Goal: Information Seeking & Learning: Learn about a topic

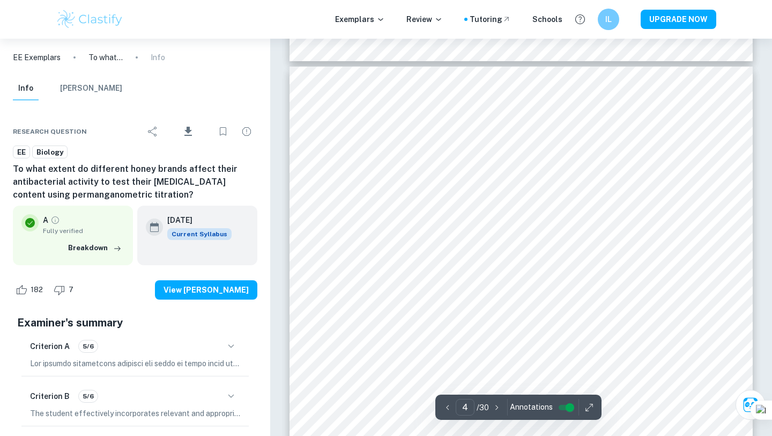
scroll to position [1954, 0]
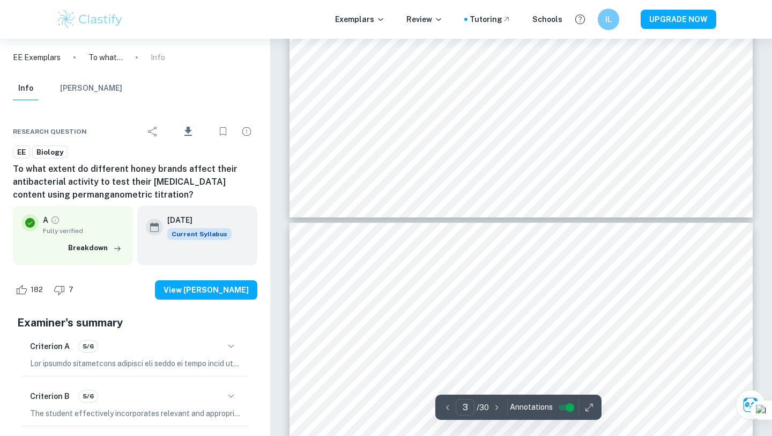
type input "4"
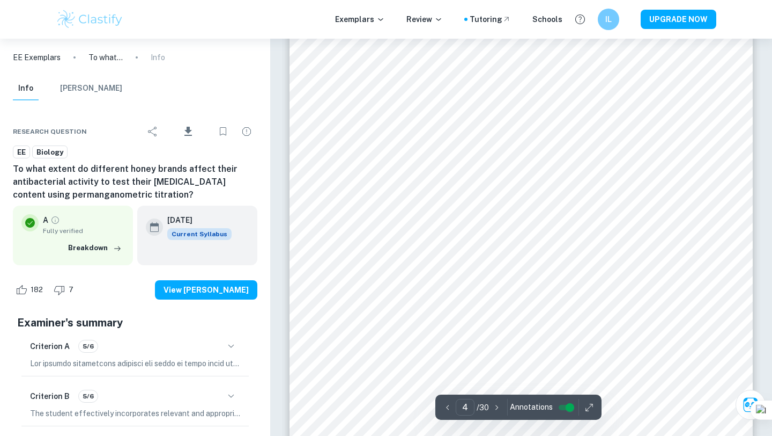
scroll to position [2047, 0]
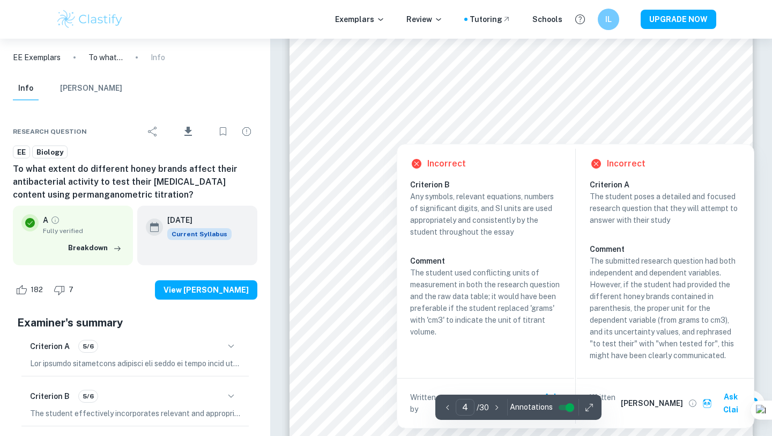
click at [425, 131] on div at bounding box center [427, 136] width 23 height 11
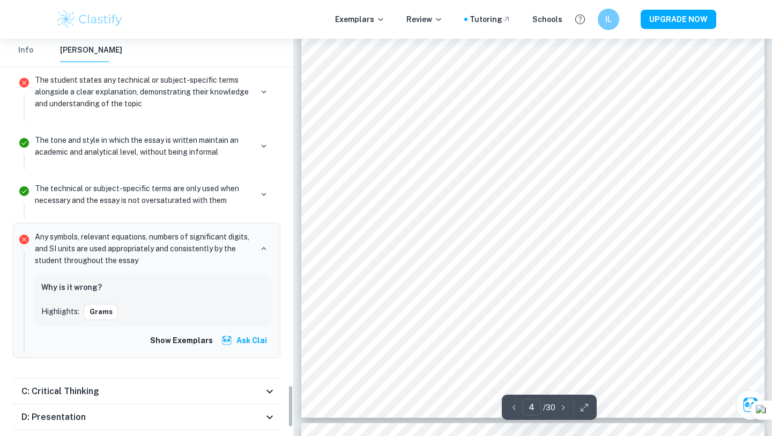
scroll to position [3234, 0]
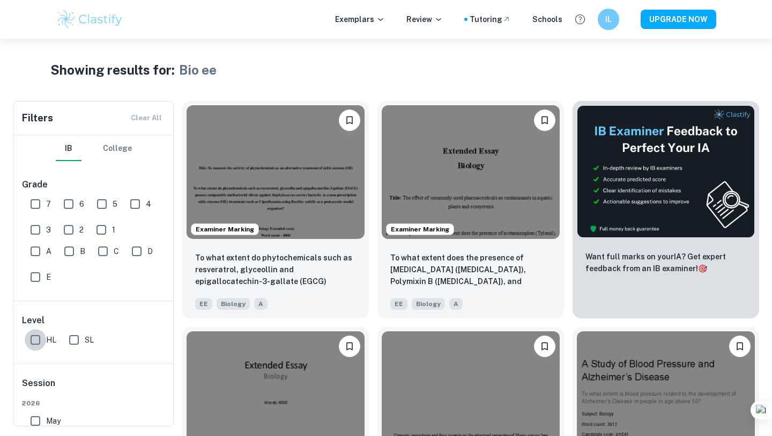
click at [37, 339] on input "HL" at bounding box center [35, 339] width 21 height 21
checkbox input "false"
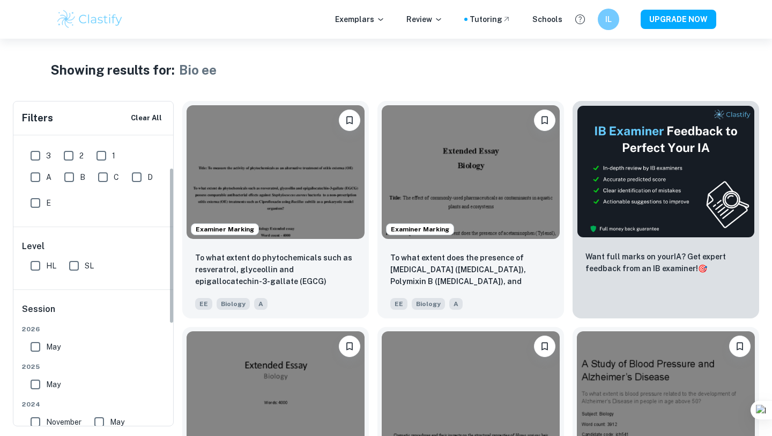
scroll to position [83, 0]
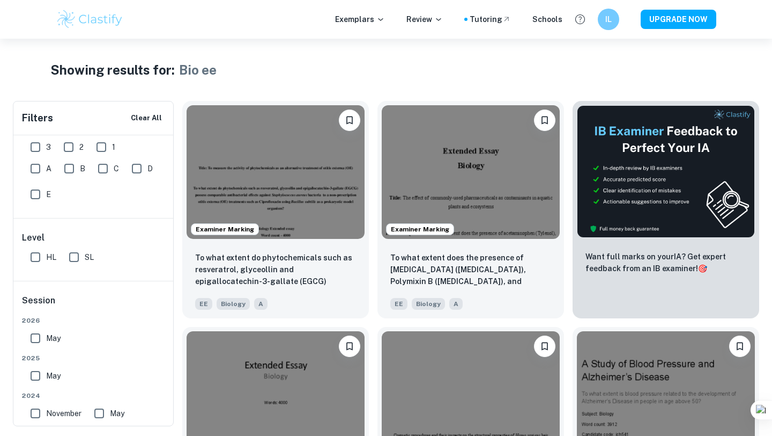
click at [33, 338] on input "May" at bounding box center [35, 337] width 21 height 21
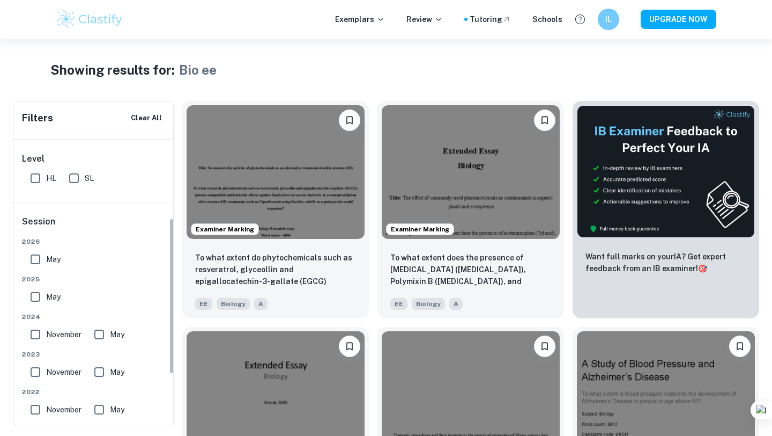
scroll to position [162, 0]
click at [33, 254] on input "May" at bounding box center [35, 258] width 21 height 21
checkbox input "false"
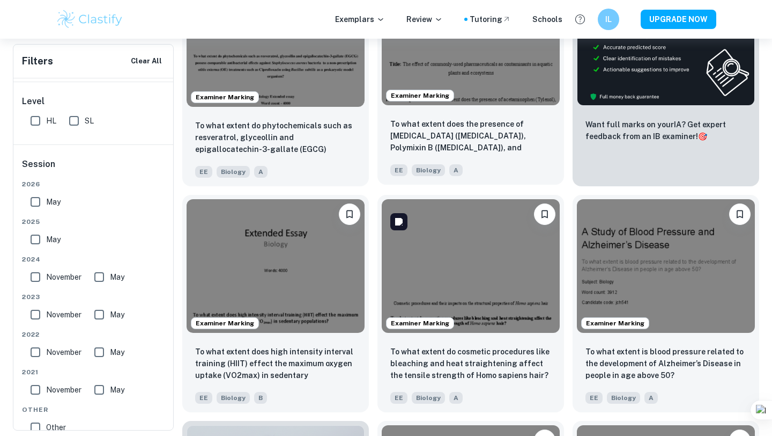
scroll to position [134, 0]
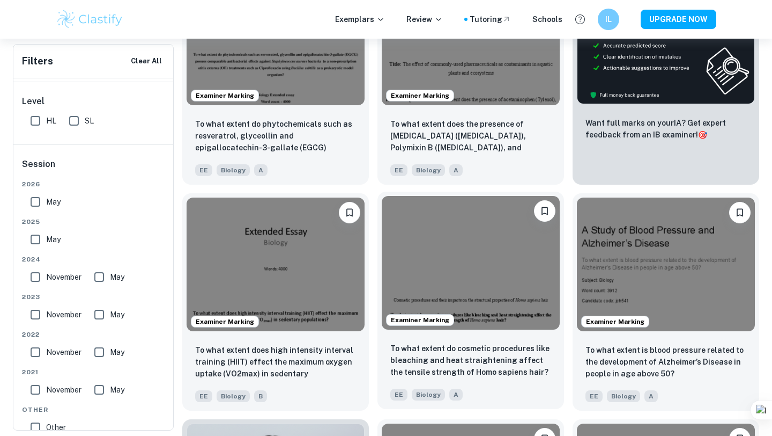
click at [468, 341] on div "To what extent do cosmetic procedures like bleaching and heat straightening aff…" at bounding box center [471, 371] width 187 height 75
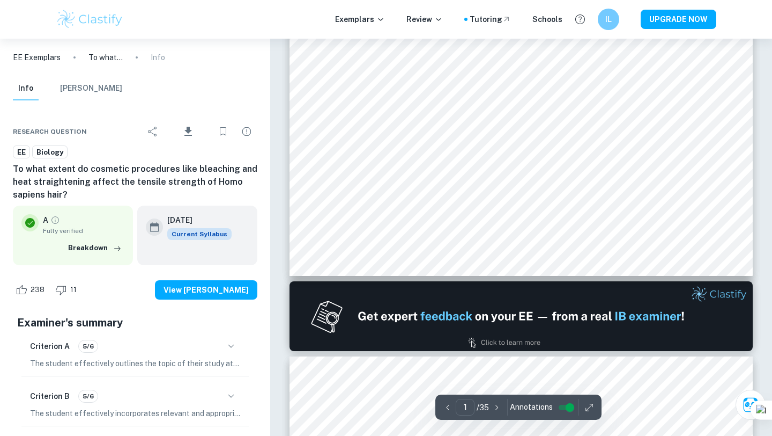
type input "2"
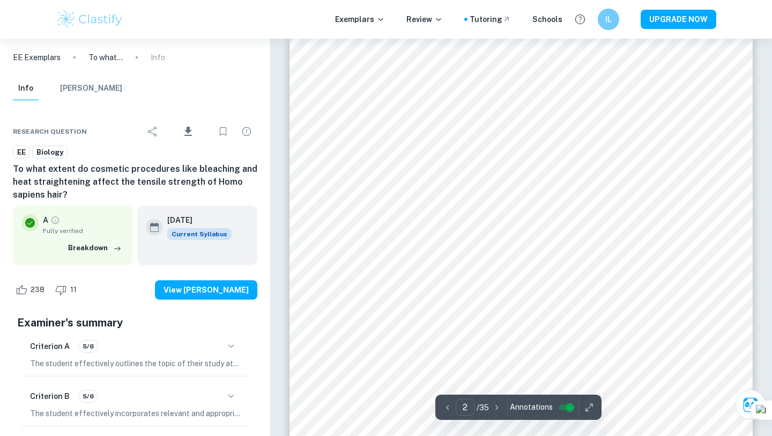
scroll to position [697, 0]
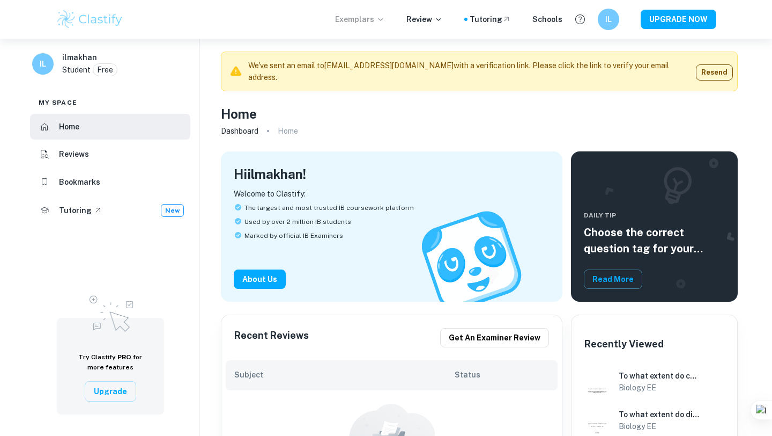
click at [373, 24] on p "Exemplars" at bounding box center [360, 19] width 50 height 12
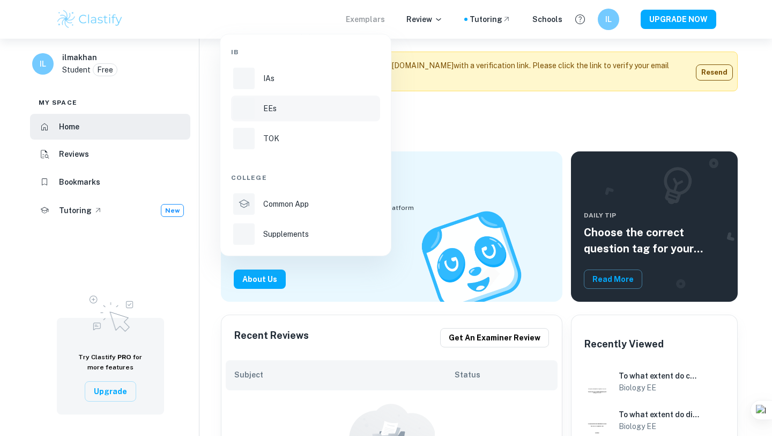
click at [273, 116] on li "EEs" at bounding box center [305, 108] width 149 height 26
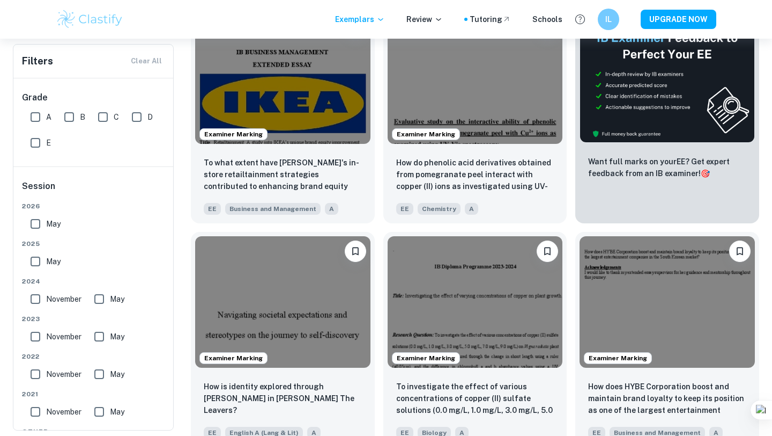
scroll to position [275, 0]
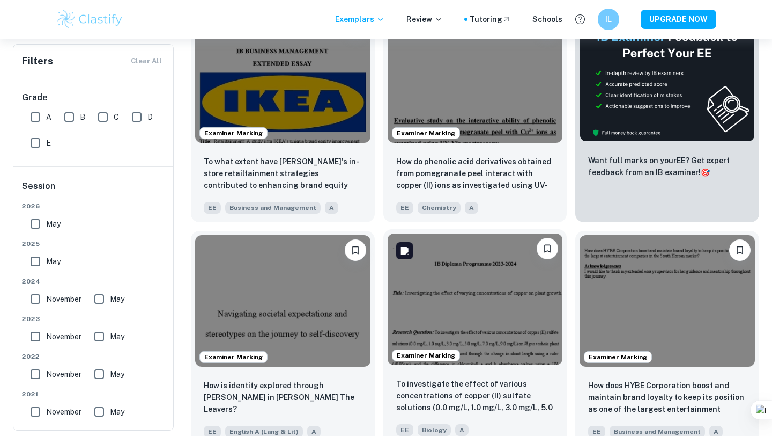
click at [469, 295] on img at bounding box center [475, 298] width 175 height 131
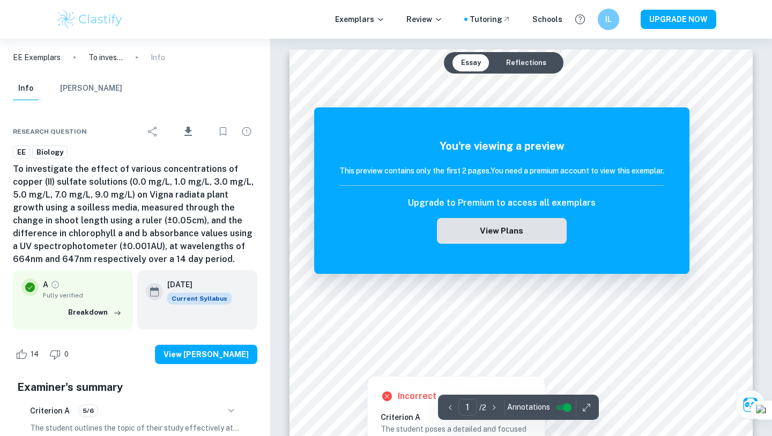
click at [492, 231] on button "View Plans" at bounding box center [502, 231] width 130 height 26
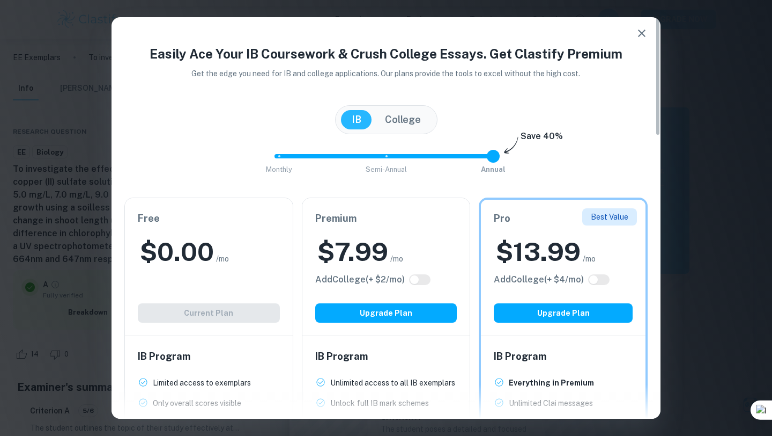
click at [639, 40] on button "button" at bounding box center [641, 33] width 21 height 21
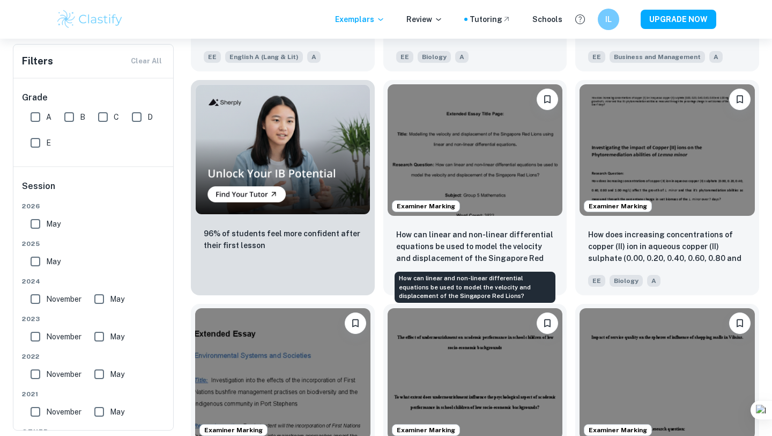
scroll to position [653, 0]
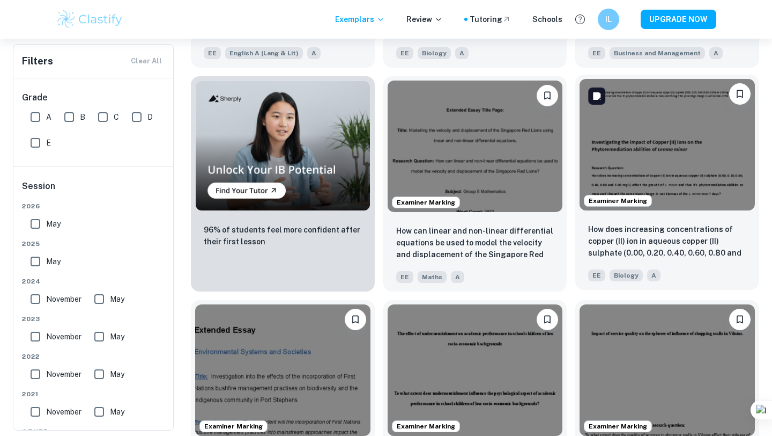
click at [678, 183] on img at bounding box center [667, 144] width 175 height 131
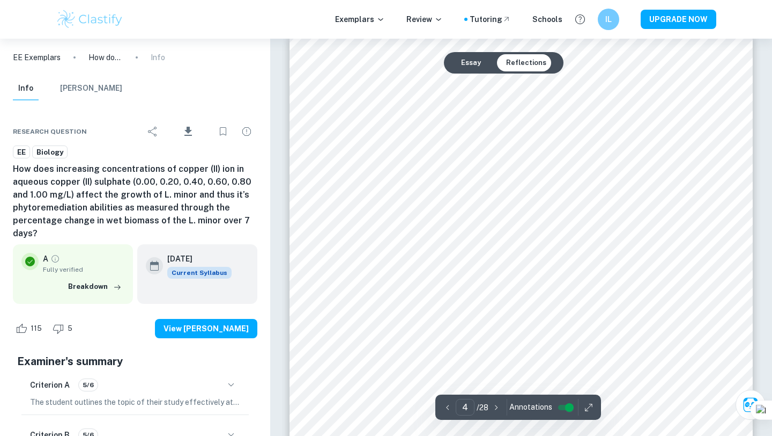
scroll to position [2041, 0]
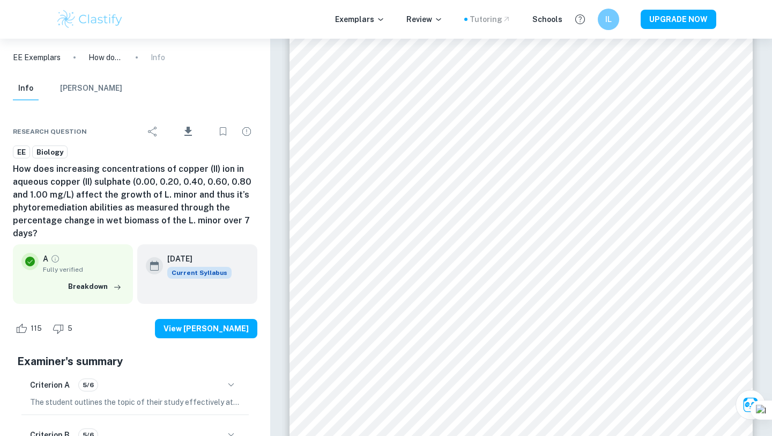
type input "17"
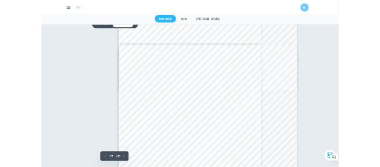
scroll to position [7994, 0]
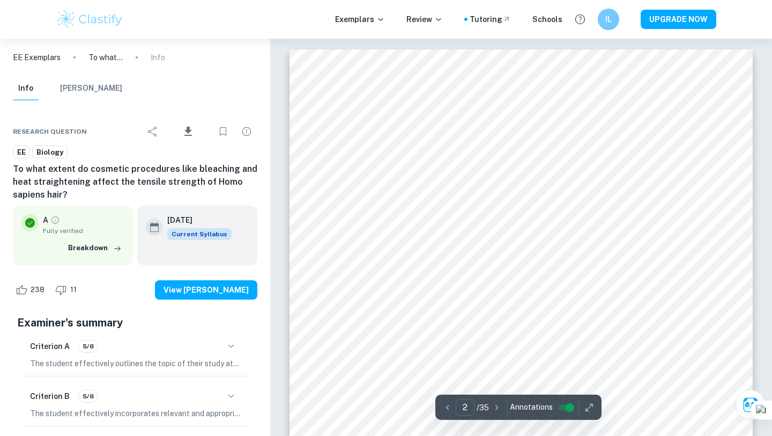
scroll to position [697, 0]
